Goal: Find specific page/section: Find specific page/section

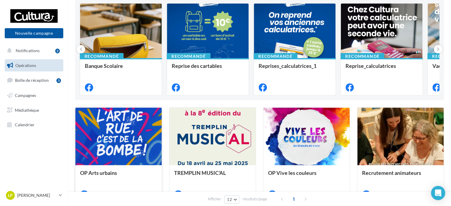
scroll to position [89, 0]
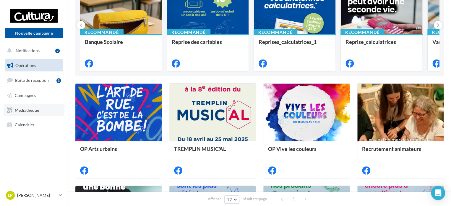
click at [25, 108] on span "Médiathèque" at bounding box center [27, 109] width 24 height 5
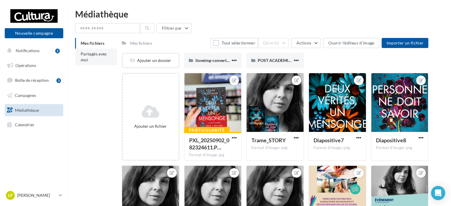
click at [92, 55] on span "Partagés avec moi" at bounding box center [94, 56] width 27 height 11
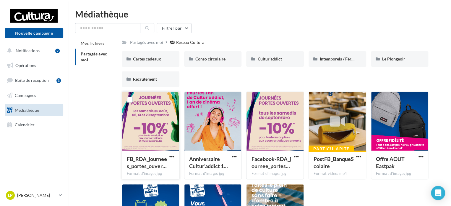
click at [152, 120] on div at bounding box center [150, 121] width 57 height 59
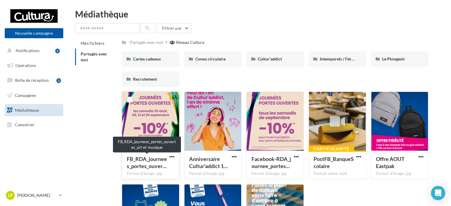
click at [157, 162] on span "FB_RDA_journees_portes_ouver…" at bounding box center [147, 162] width 40 height 14
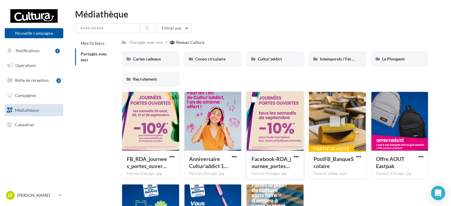
click at [267, 127] on div at bounding box center [275, 121] width 57 height 59
click at [276, 109] on div at bounding box center [275, 121] width 57 height 59
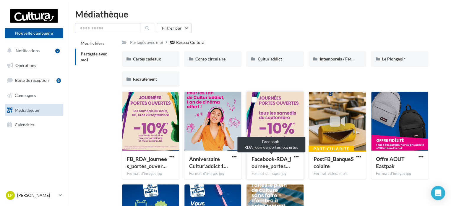
click at [268, 159] on span "Facebook-RDA_journee_portes…" at bounding box center [271, 162] width 40 height 14
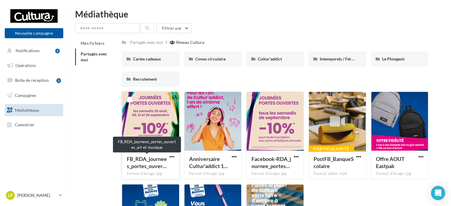
click at [145, 163] on span "FB_RDA_journees_portes_ouver…" at bounding box center [147, 162] width 40 height 14
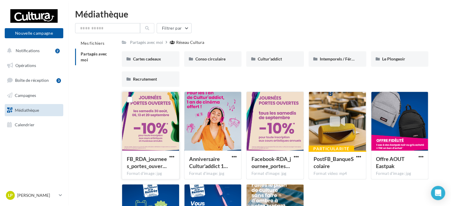
click at [151, 128] on div at bounding box center [150, 121] width 57 height 59
click at [39, 51] on span "Notifications" at bounding box center [28, 50] width 24 height 5
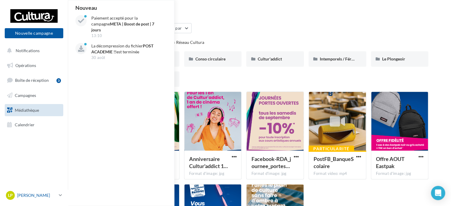
click at [57, 196] on link "LP [PERSON_NAME] 00u13y0206eoZQAOb417" at bounding box center [34, 194] width 59 height 11
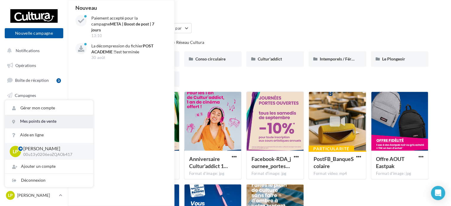
click at [44, 122] on link "Mes points de vente" at bounding box center [49, 120] width 88 height 13
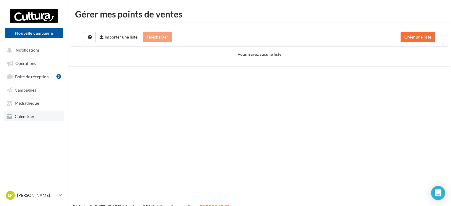
click at [26, 117] on span "Calendrier" at bounding box center [25, 115] width 20 height 5
